Goal: Complete application form: Complete application form

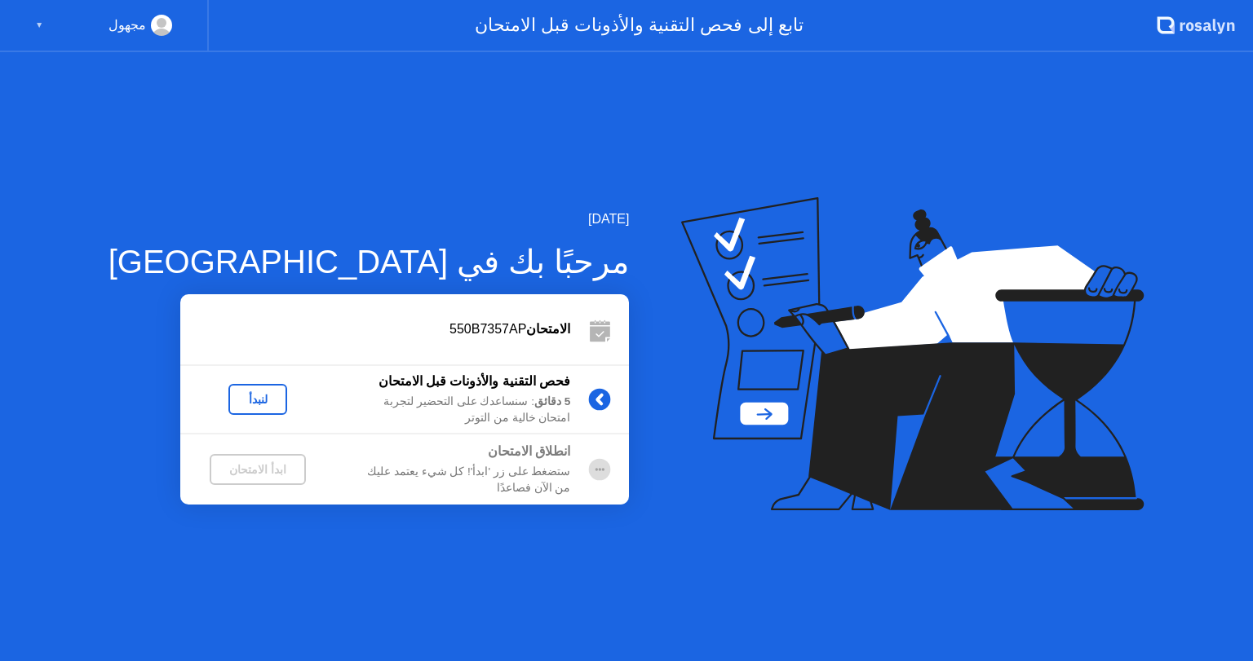
click at [235, 398] on div "لنبدأ" at bounding box center [258, 399] width 46 height 13
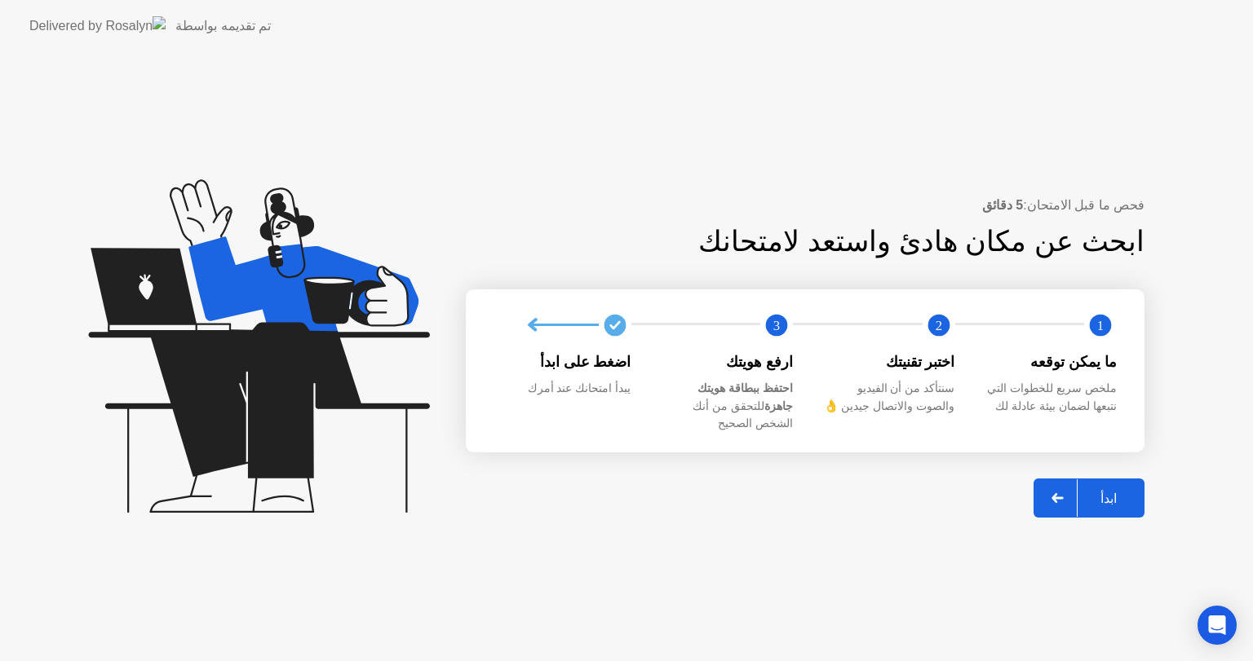
click at [1057, 480] on div at bounding box center [1057, 499] width 39 height 38
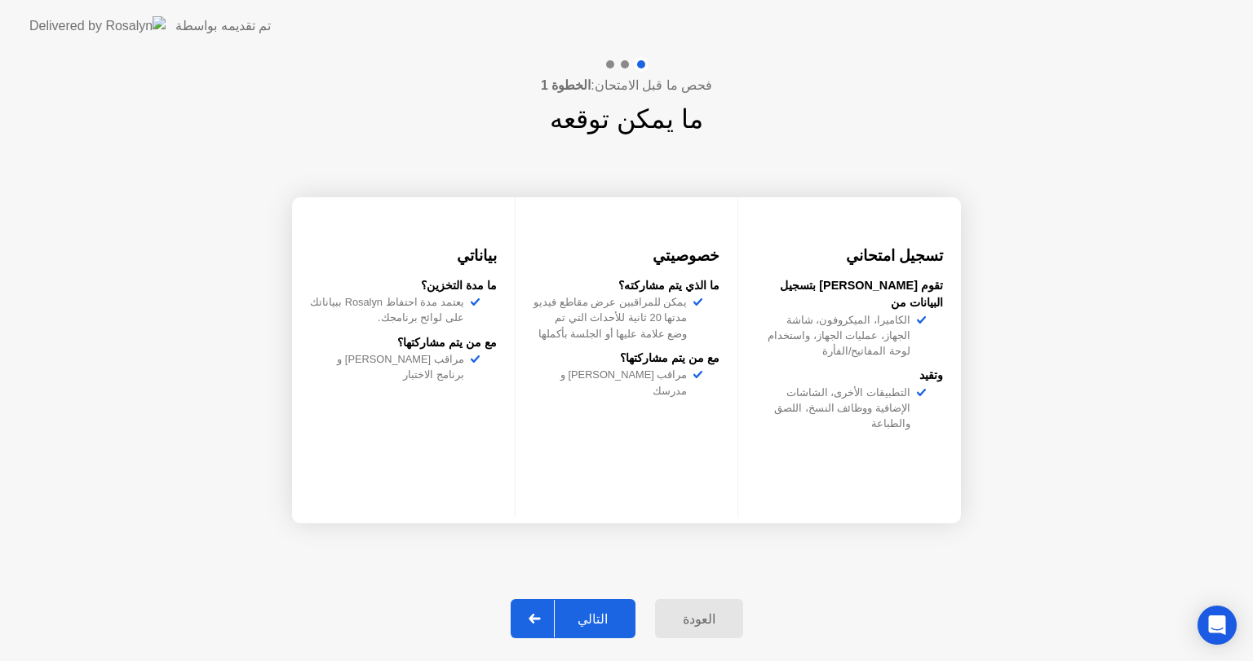
click at [555, 625] on div at bounding box center [534, 619] width 39 height 38
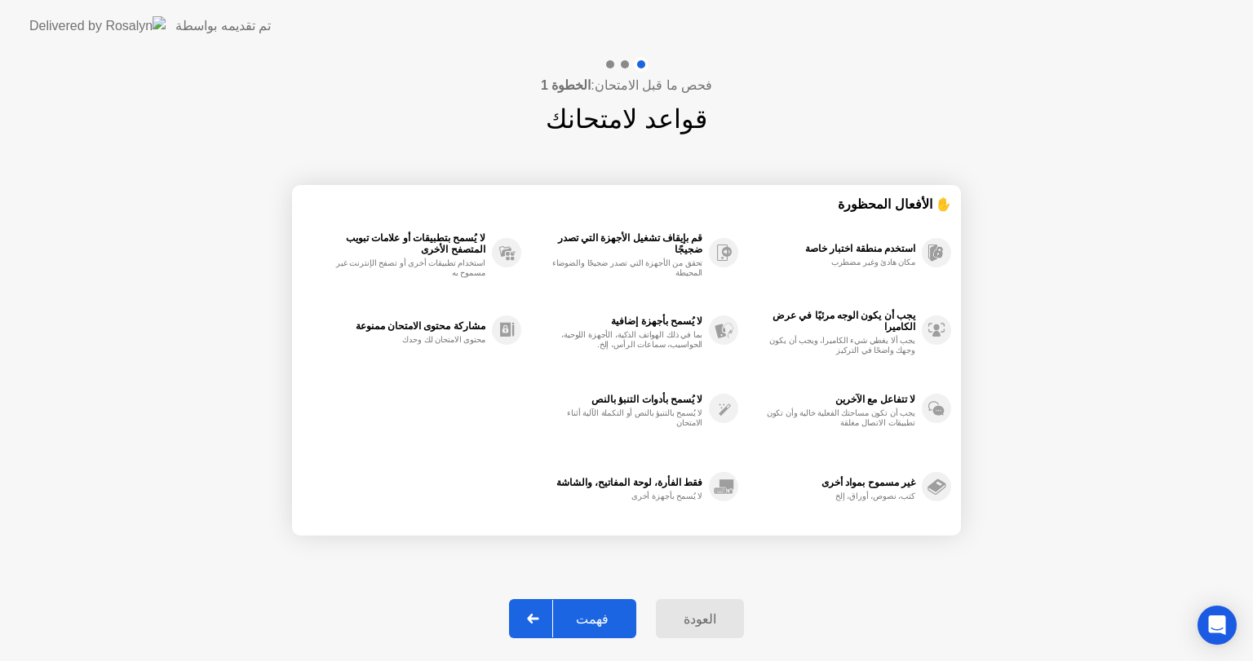
click at [553, 625] on div at bounding box center [533, 619] width 39 height 38
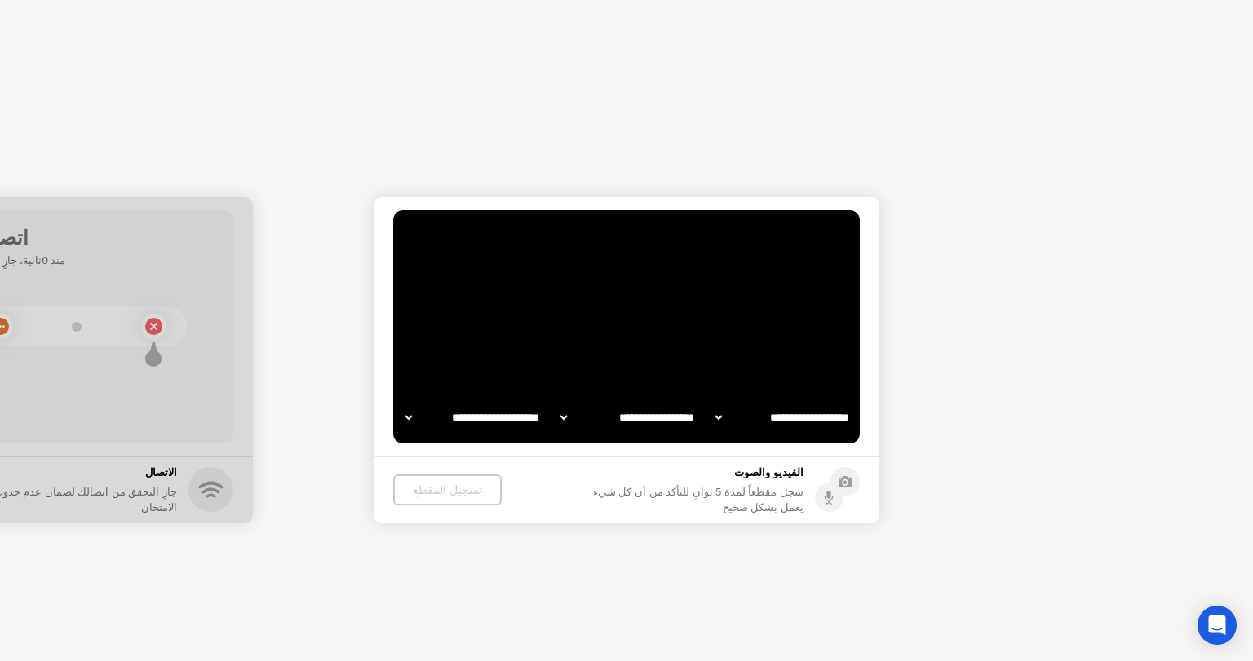
select select "**********"
select select "*******"
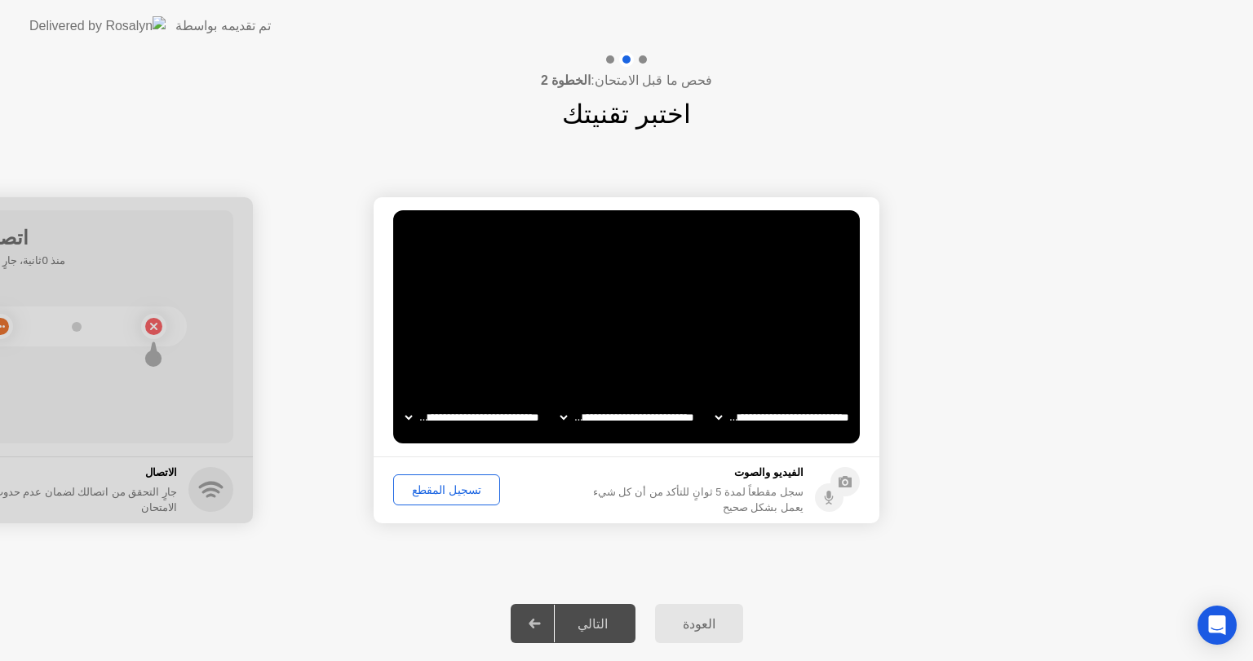
click at [462, 489] on div "تسجيل المقطع" at bounding box center [446, 490] width 95 height 13
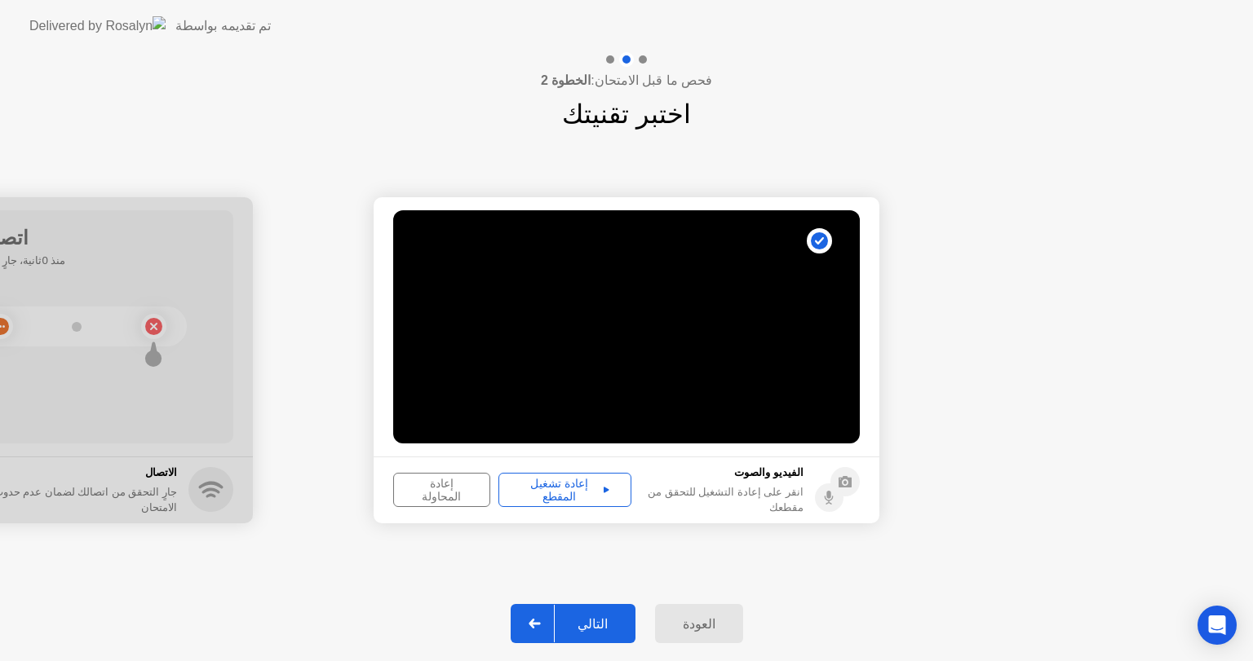
click at [586, 617] on div "التالي" at bounding box center [593, 624] width 76 height 15
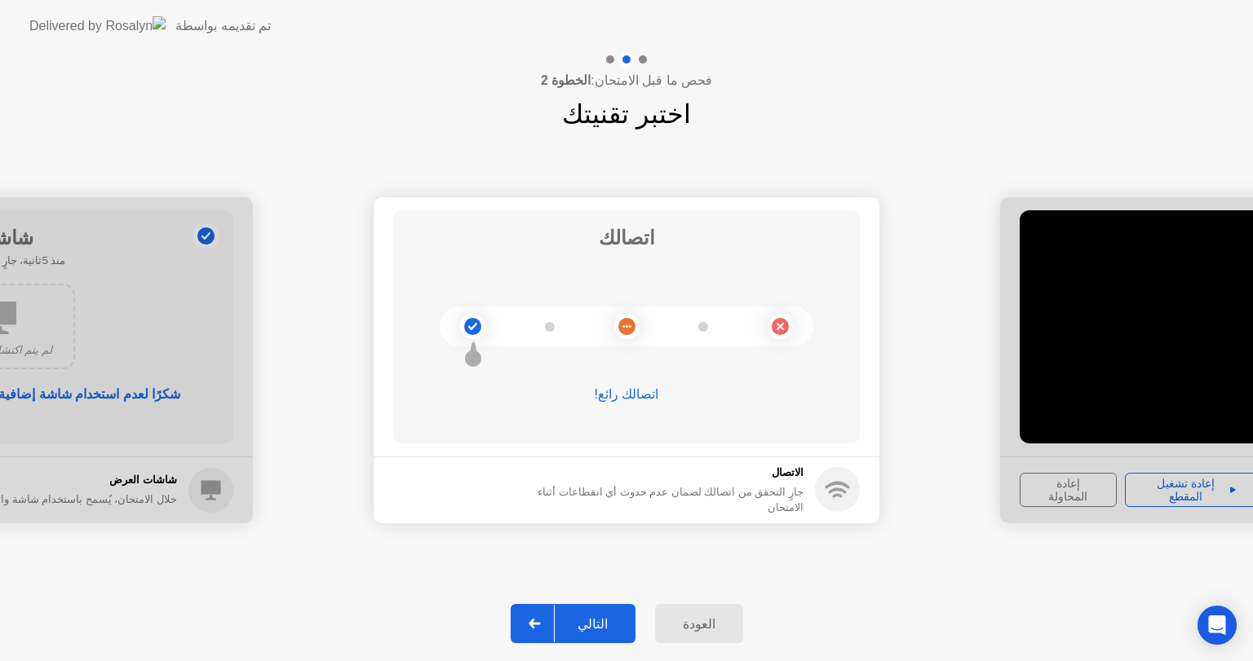
click at [577, 618] on div "التالي" at bounding box center [593, 624] width 76 height 15
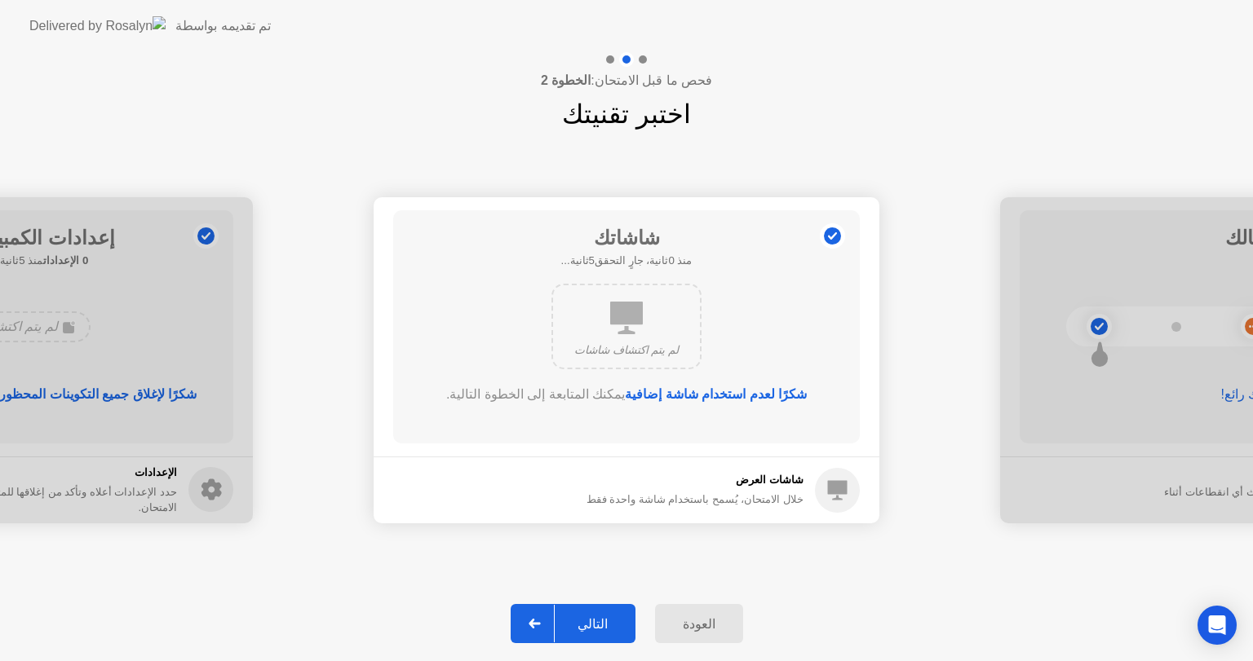
click at [565, 626] on div "التالي" at bounding box center [593, 624] width 76 height 15
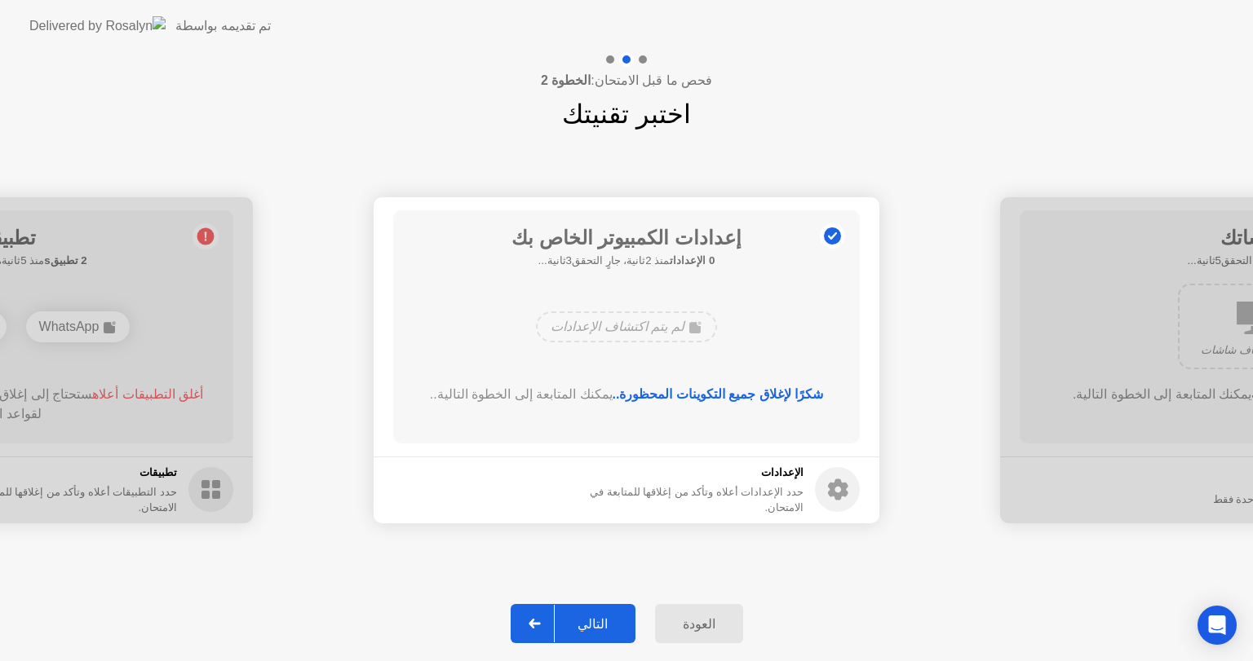
click at [599, 617] on div "التالي" at bounding box center [593, 624] width 76 height 15
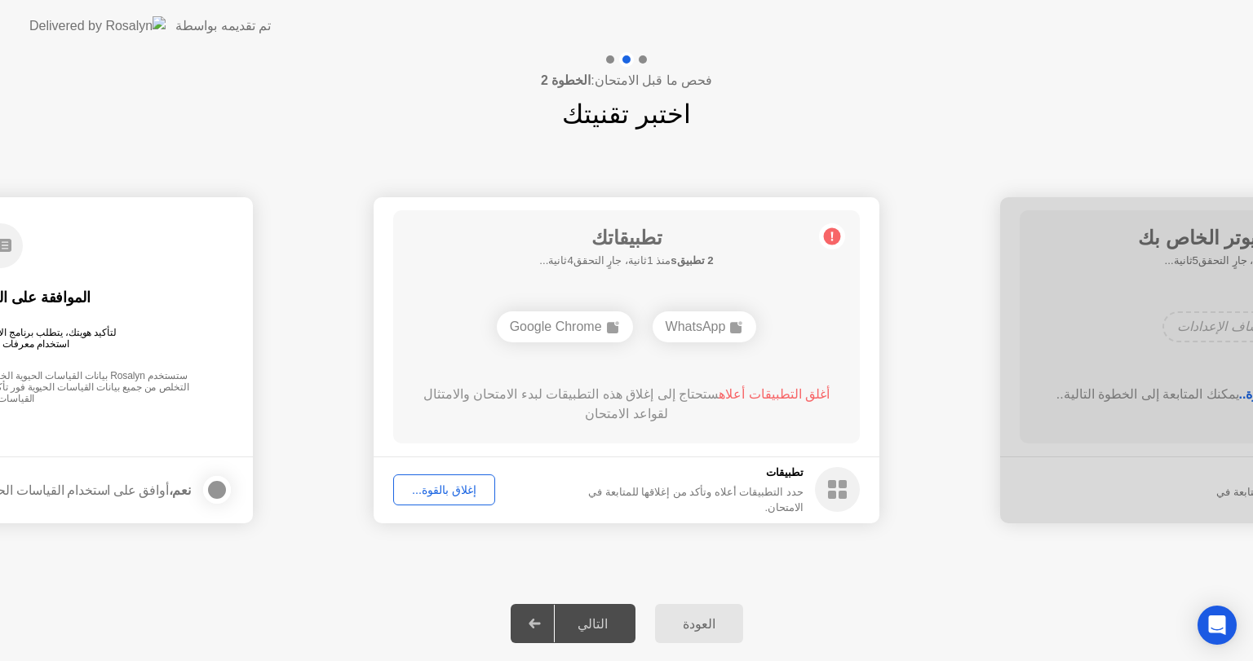
click at [457, 491] on div "إغلاق بالقوة..." at bounding box center [444, 490] width 91 height 13
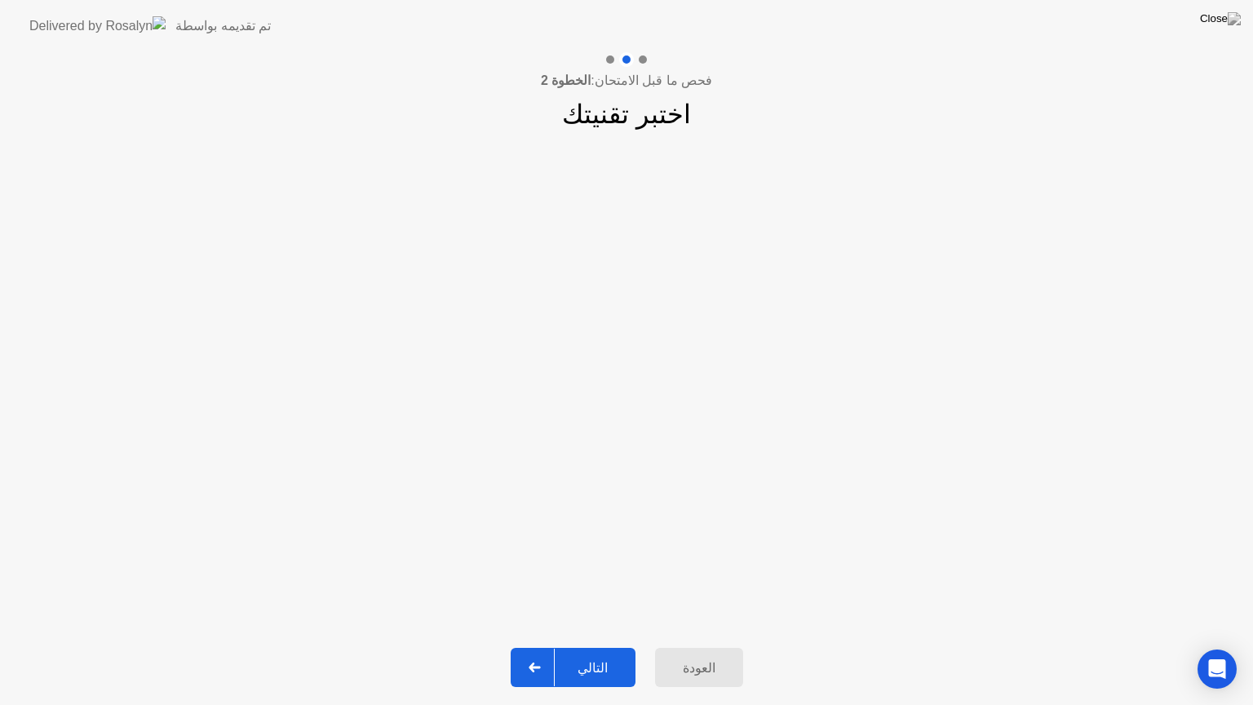
click at [574, 661] on div "التالي" at bounding box center [593, 667] width 76 height 15
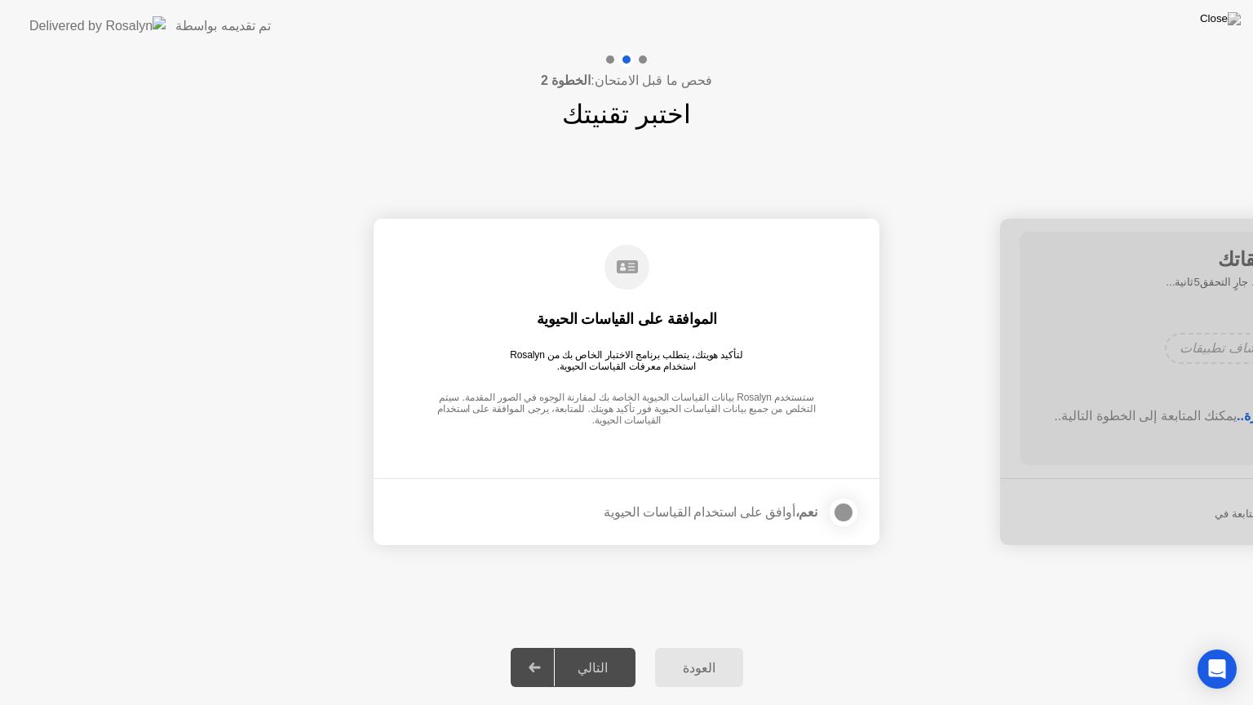
click at [850, 513] on div at bounding box center [844, 512] width 20 height 20
click at [608, 661] on div "التالي" at bounding box center [593, 667] width 76 height 15
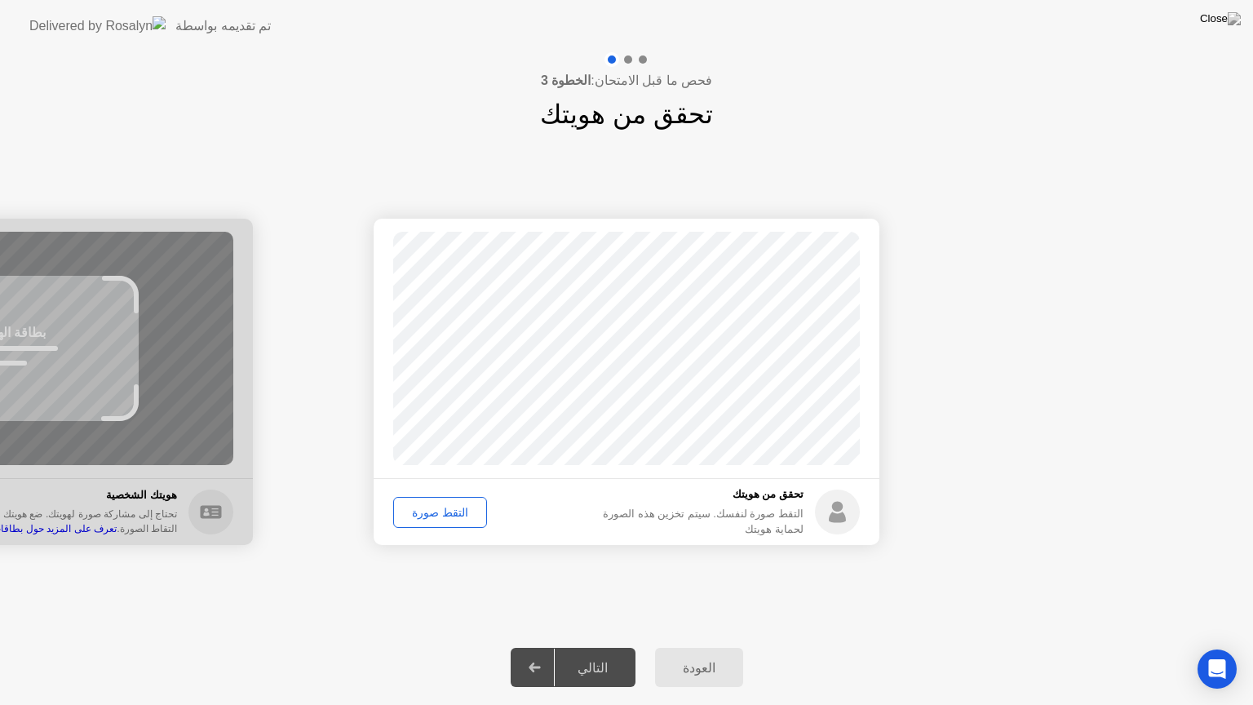
click at [608, 661] on div "التالي" at bounding box center [593, 667] width 76 height 15
click at [433, 506] on div "التقط صورة" at bounding box center [440, 512] width 82 height 13
click at [596, 661] on div "التالي" at bounding box center [593, 667] width 76 height 15
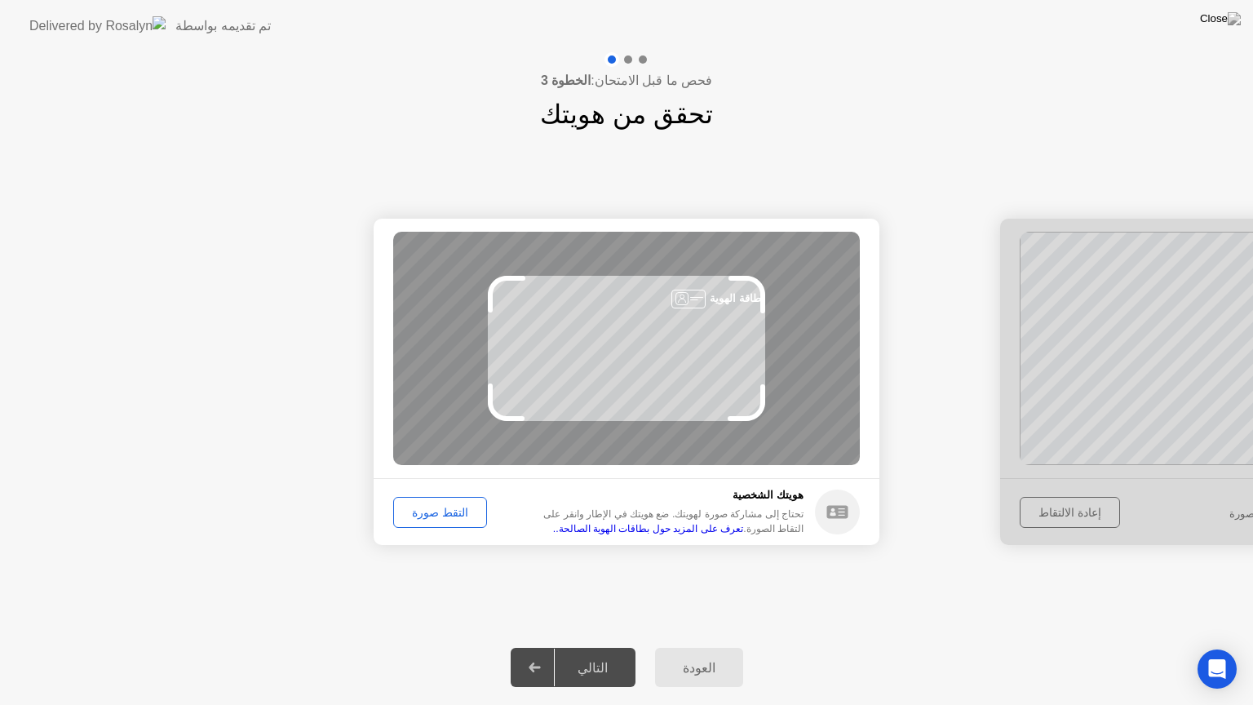
click at [441, 506] on div "التقط صورة" at bounding box center [440, 512] width 82 height 13
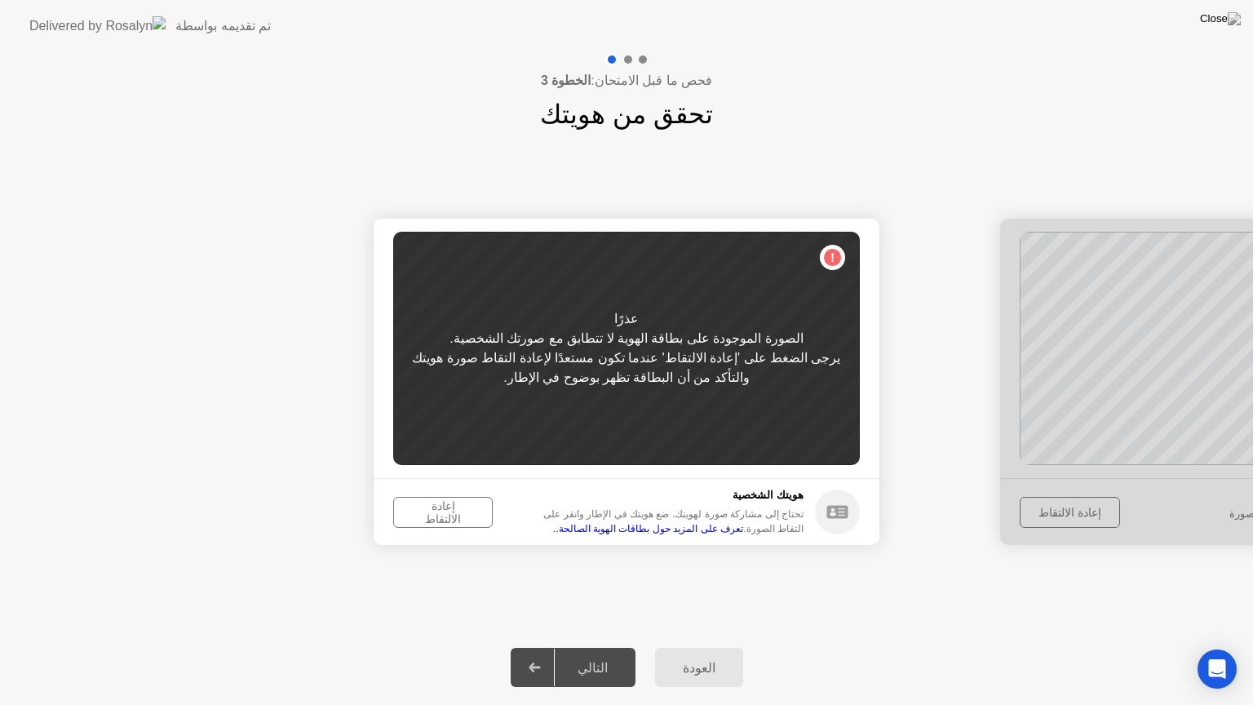
click at [1252, 459] on div at bounding box center [1253, 382] width 506 height 326
click at [440, 502] on button "إعادة الالتقاط" at bounding box center [443, 512] width 100 height 31
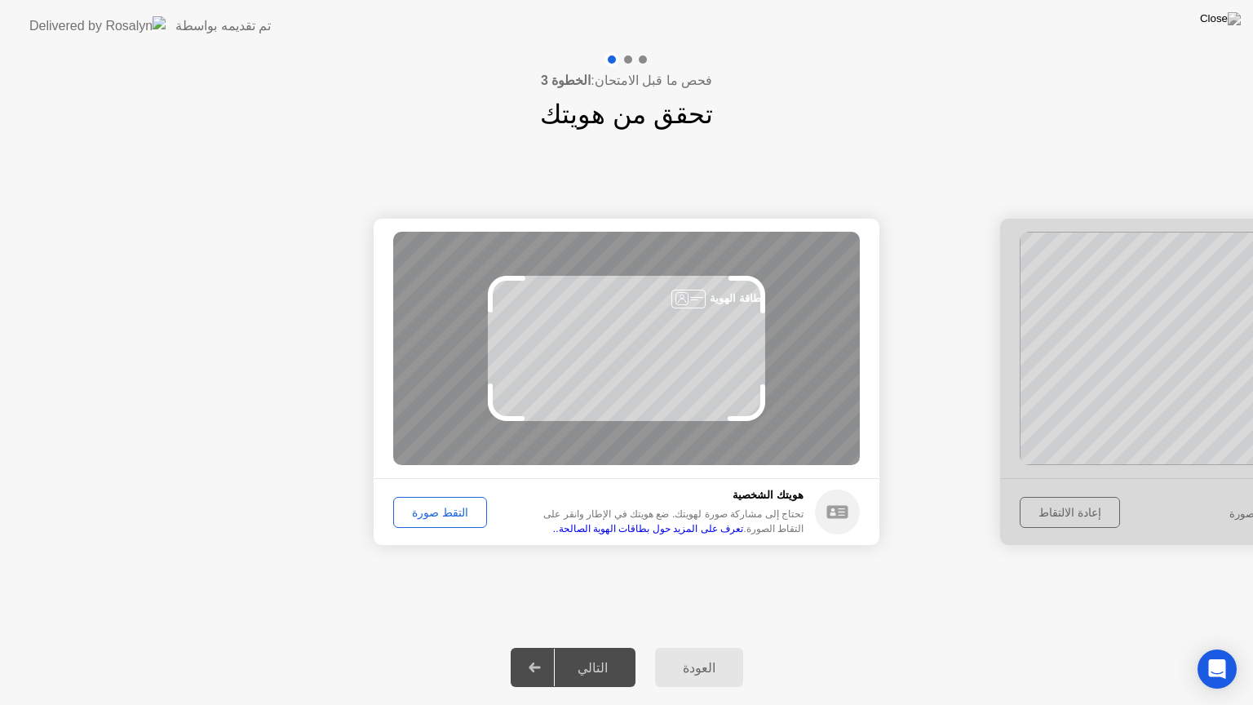
click at [448, 497] on button "التقط صورة" at bounding box center [440, 512] width 94 height 31
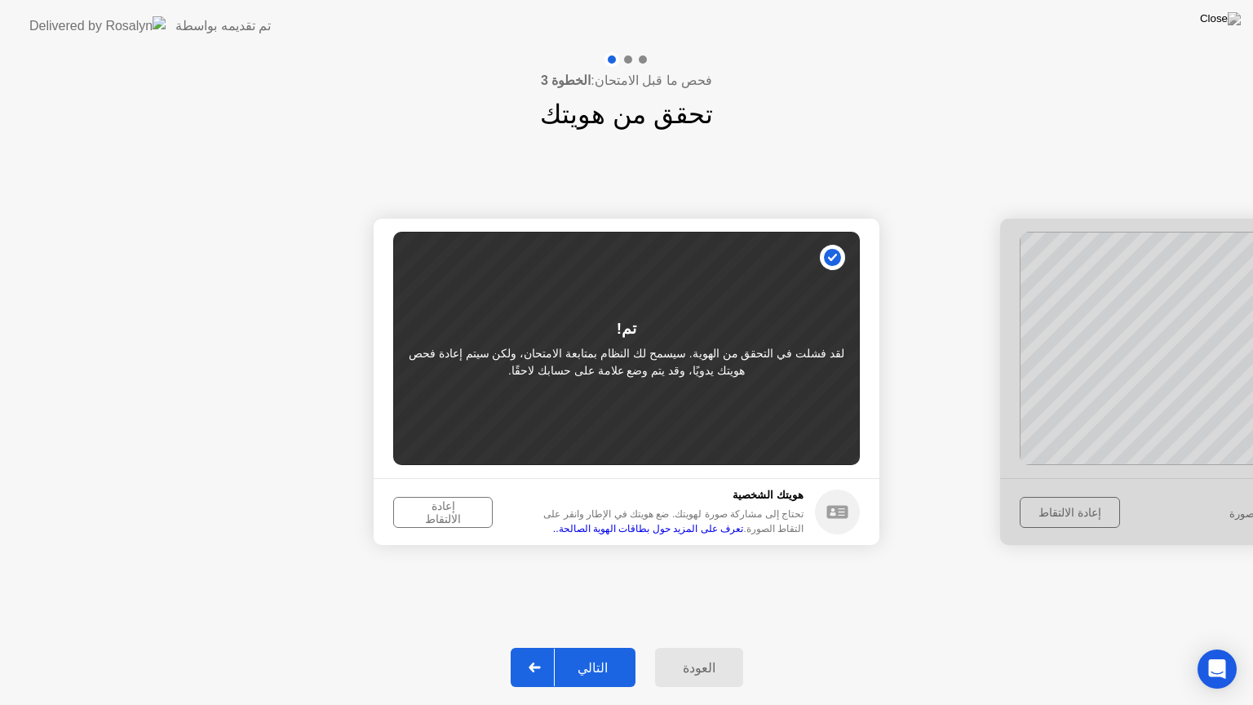
click at [453, 506] on div "إعادة الالتقاط" at bounding box center [443, 512] width 88 height 26
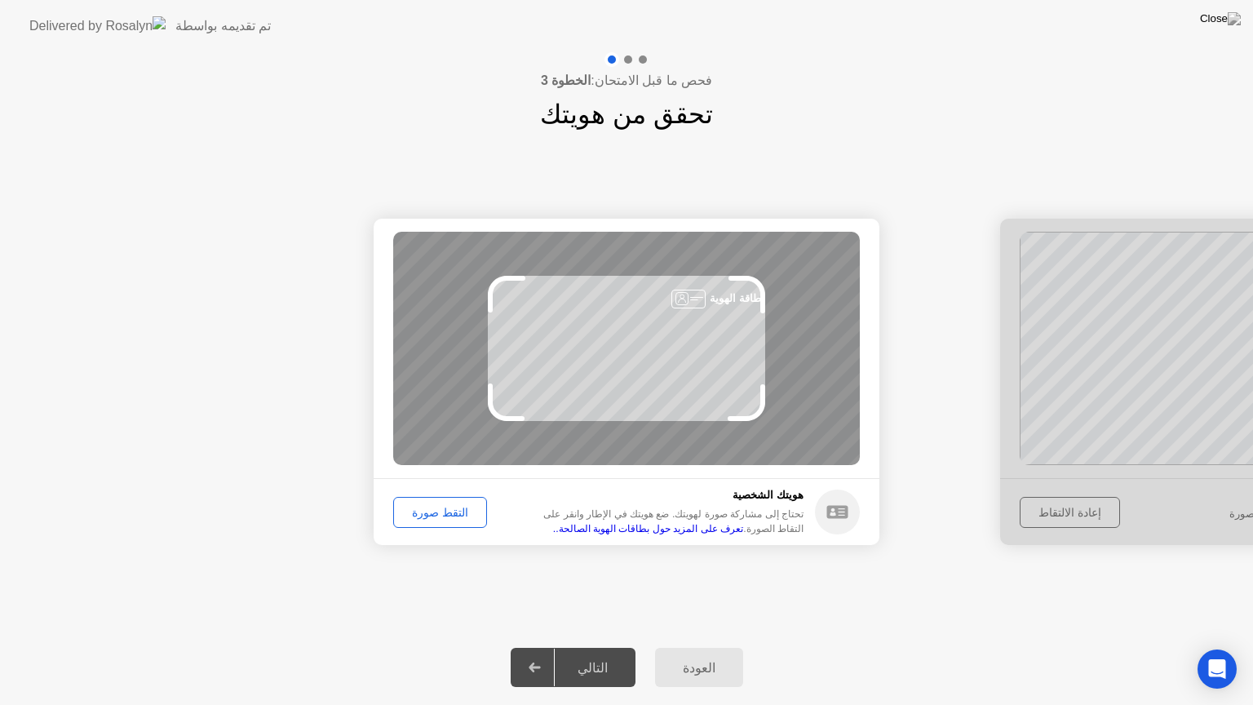
click at [453, 506] on div "التقط صورة" at bounding box center [440, 512] width 82 height 13
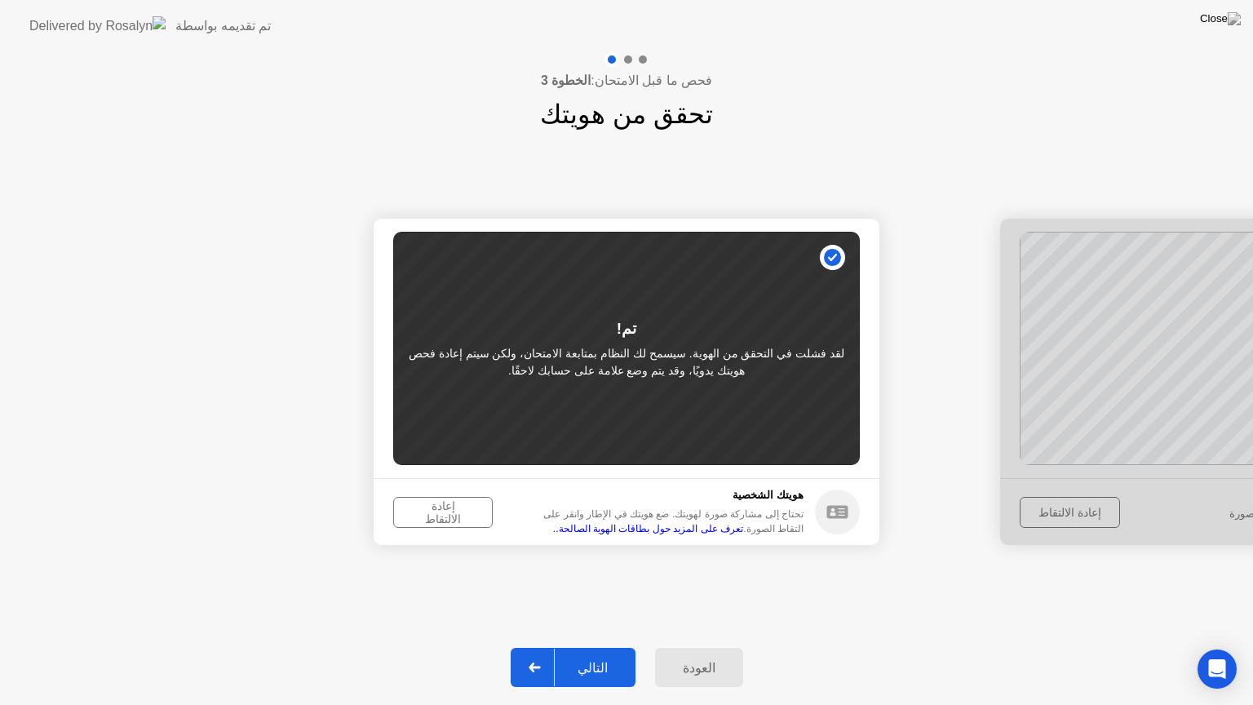
click at [452, 515] on div "إعادة الالتقاط" at bounding box center [443, 512] width 88 height 26
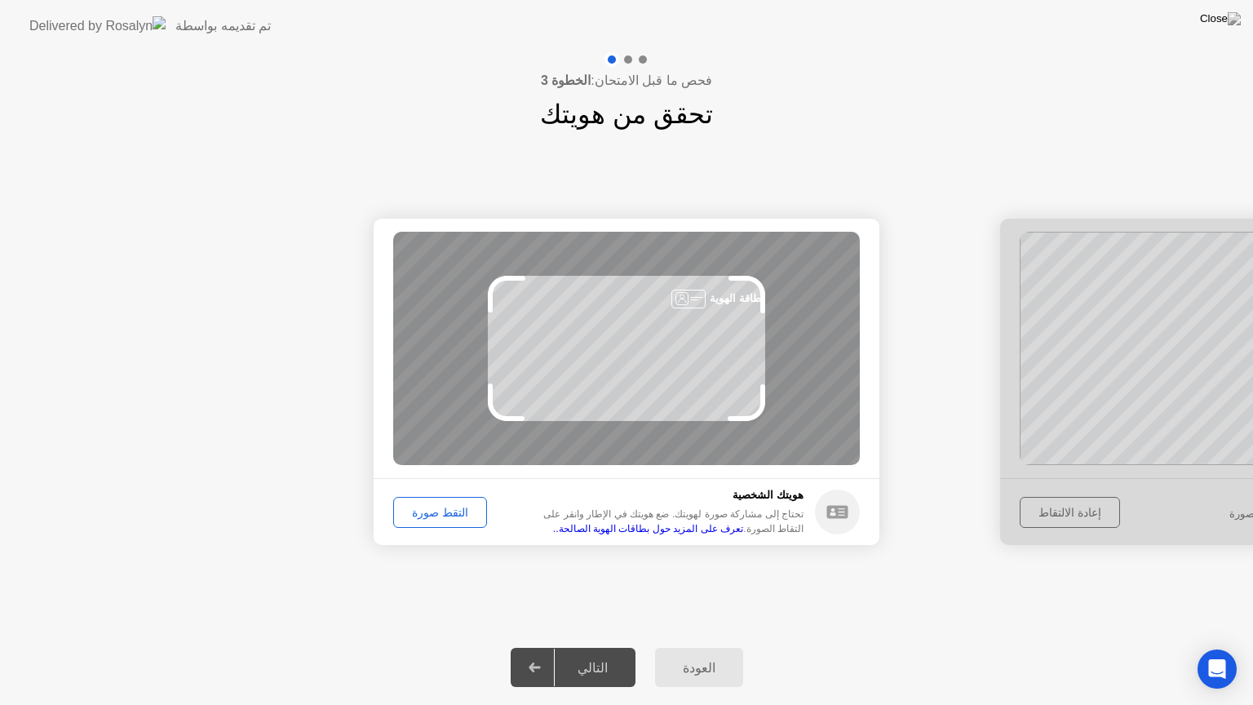
click at [452, 515] on div "التقط صورة" at bounding box center [440, 512] width 82 height 13
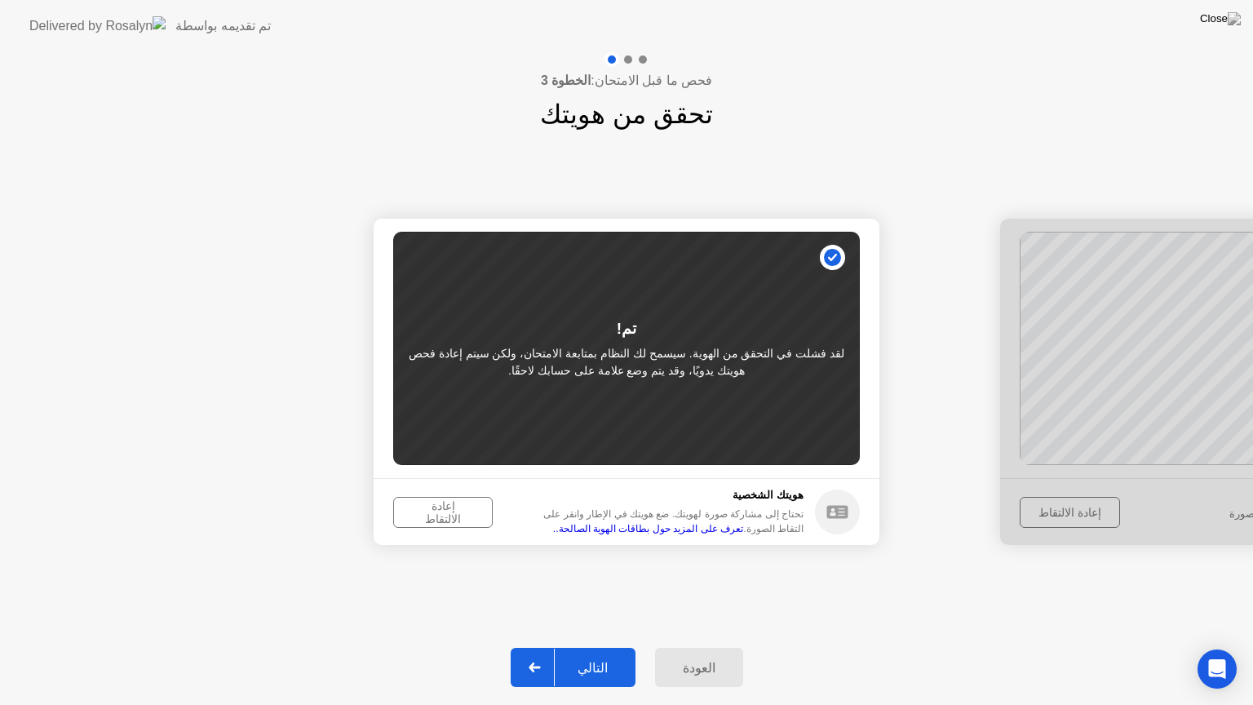
click at [452, 515] on div "إعادة الالتقاط" at bounding box center [443, 512] width 88 height 26
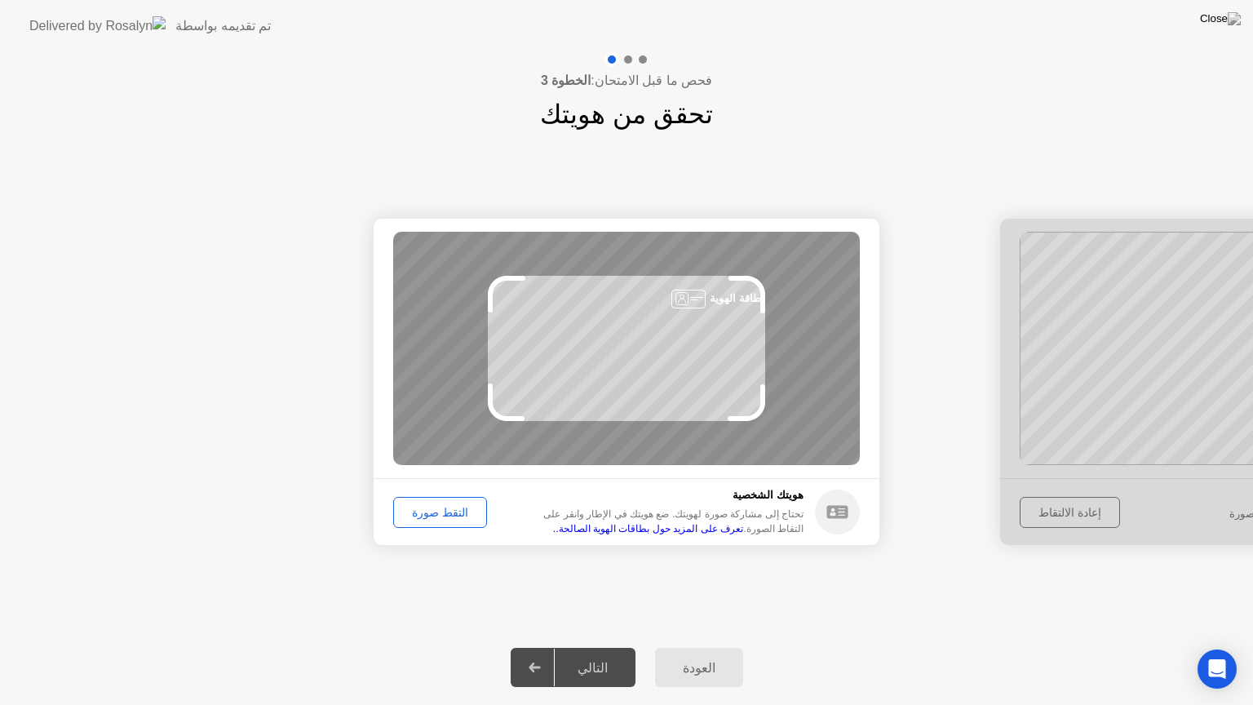
click at [452, 515] on div "التقط صورة" at bounding box center [440, 512] width 82 height 13
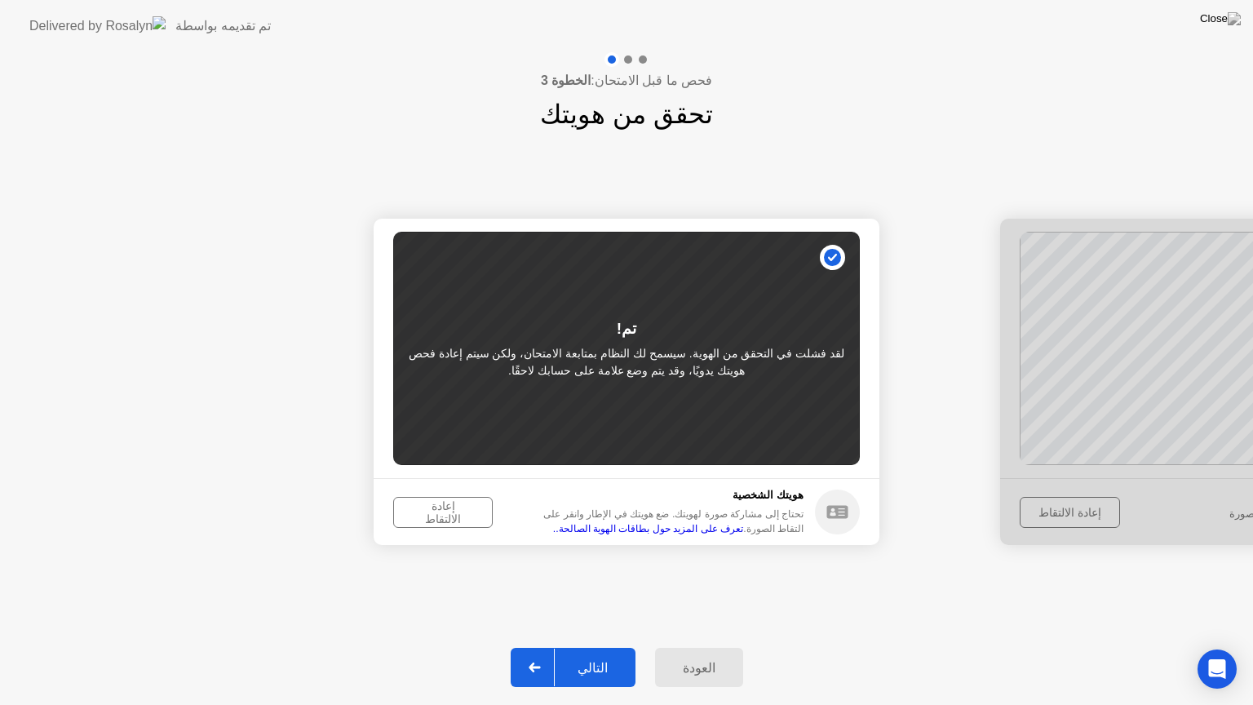
click at [452, 515] on div "إعادة الالتقاط" at bounding box center [443, 512] width 88 height 26
